Goal: Task Accomplishment & Management: Use online tool/utility

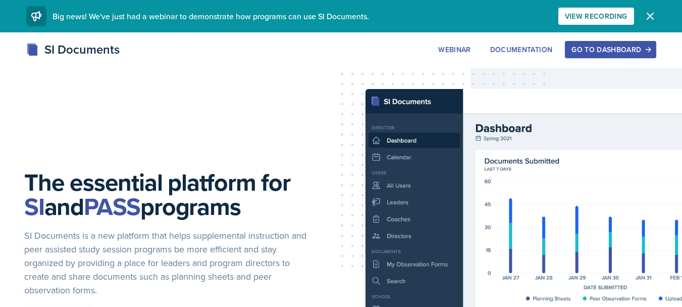
click at [578, 53] on div "Go to Dashboard" at bounding box center [611, 49] width 78 height 8
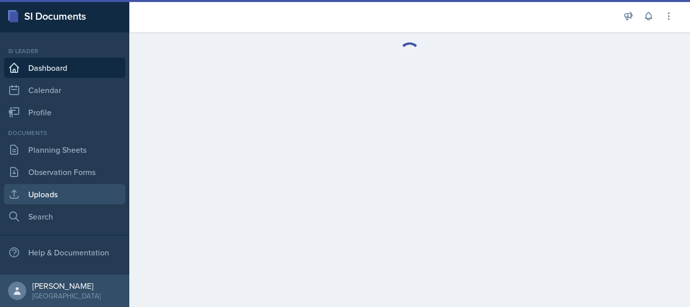
click at [37, 194] on link "Uploads" at bounding box center [64, 194] width 121 height 20
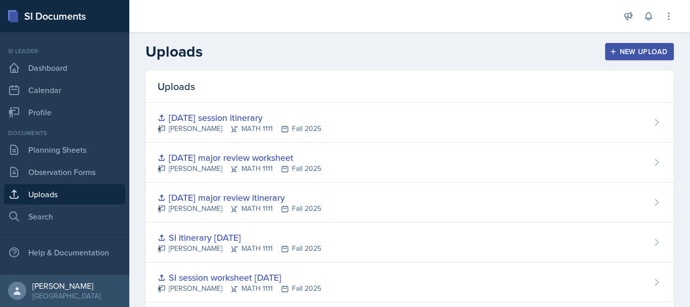
click at [643, 47] on div "New Upload" at bounding box center [640, 51] width 56 height 8
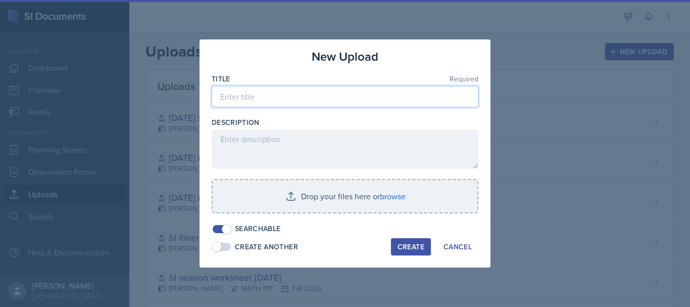
click at [246, 90] on input at bounding box center [345, 96] width 267 height 21
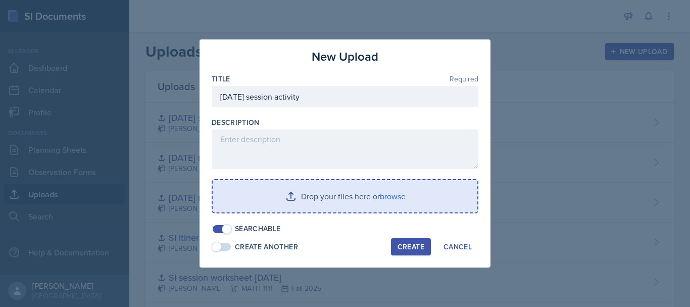
click at [356, 194] on input "file" at bounding box center [345, 196] width 265 height 32
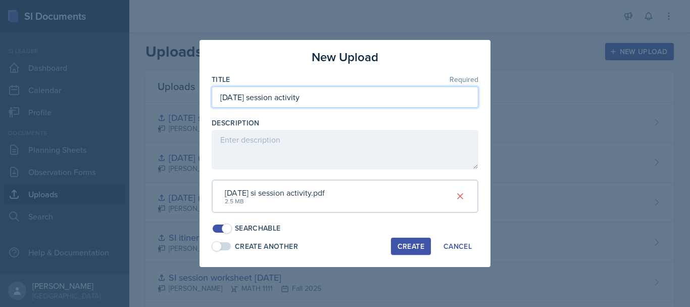
click at [325, 92] on input "[DATE] session activity" at bounding box center [345, 96] width 267 height 21
type input "[DATE] session activity module 5"
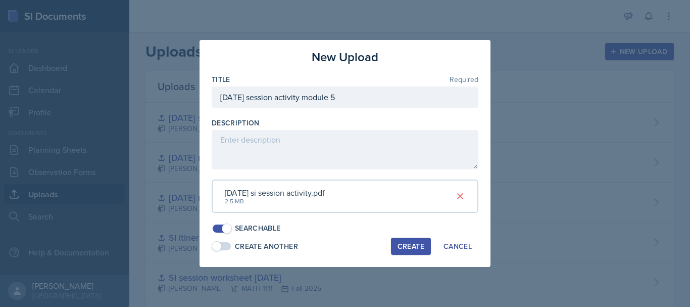
click at [408, 242] on div "Create" at bounding box center [410, 246] width 27 height 8
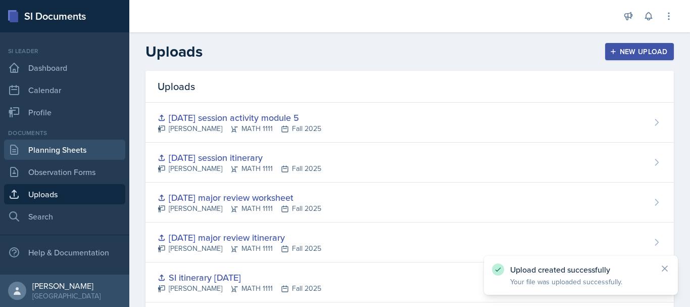
click at [71, 159] on link "Planning Sheets" at bounding box center [64, 149] width 121 height 20
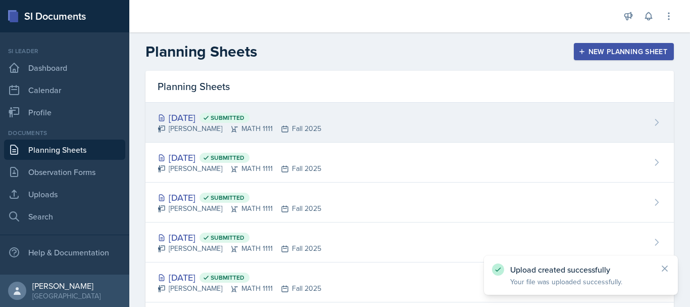
click at [284, 135] on div "[DATE] Submitted [PERSON_NAME] MATH 1111 Fall 2025" at bounding box center [409, 123] width 528 height 40
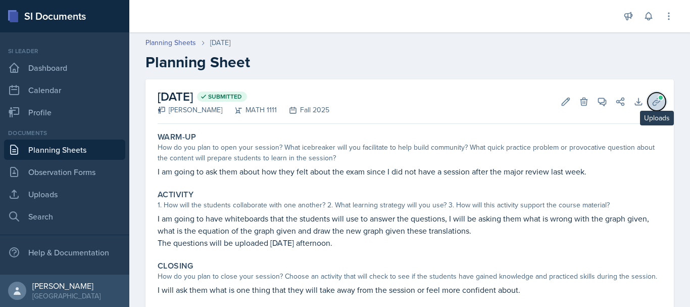
click at [653, 103] on icon at bounding box center [657, 101] width 8 height 8
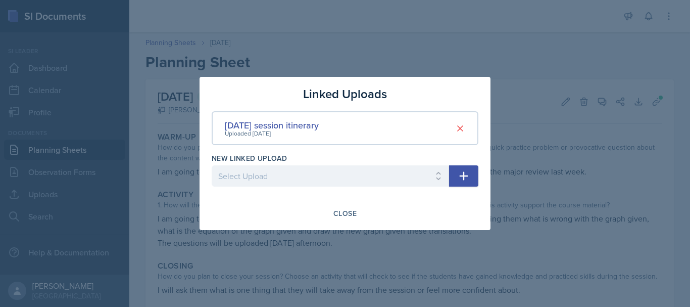
click at [465, 180] on icon "button" at bounding box center [464, 176] width 12 height 12
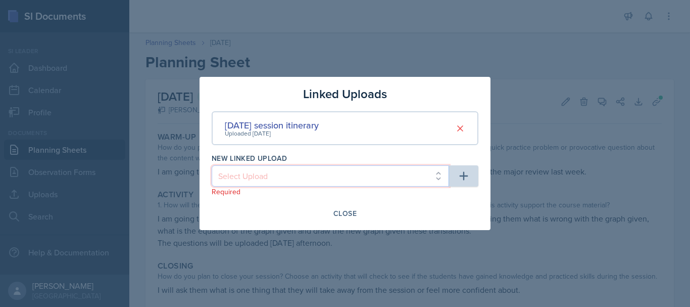
click at [373, 177] on select "Select Upload SI session [DATE] worksheet SI session [DATE] worksheet SI itiner…" at bounding box center [330, 175] width 237 height 21
select select "7c2d3e02-0c7a-41a1-99d2-b352345ea759"
click at [212, 165] on select "Select Upload SI session [DATE] worksheet SI session [DATE] worksheet SI itiner…" at bounding box center [330, 175] width 237 height 21
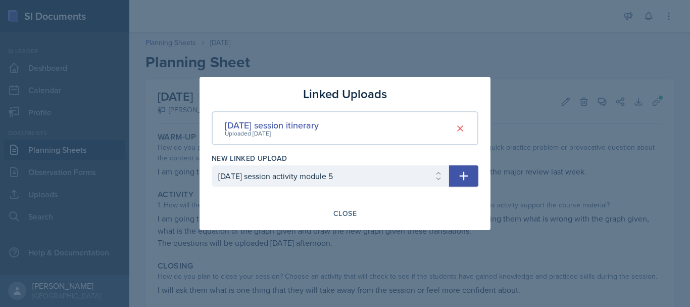
click at [464, 182] on button "button" at bounding box center [463, 175] width 29 height 21
select select
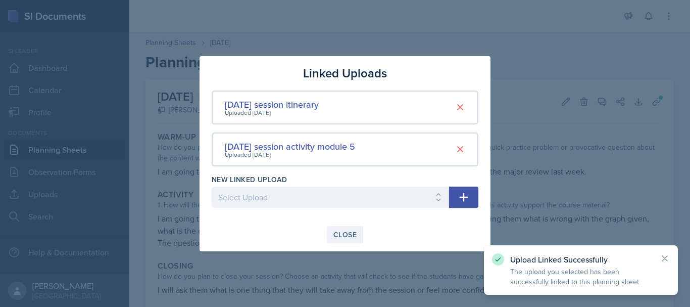
click at [343, 233] on div "Close" at bounding box center [344, 234] width 23 height 8
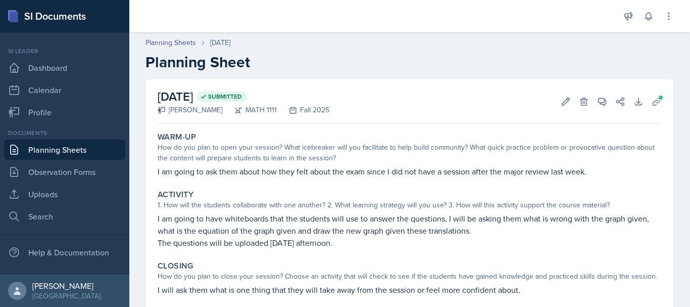
click at [25, 145] on link "Planning Sheets" at bounding box center [64, 149] width 121 height 20
